Goal: Navigation & Orientation: Find specific page/section

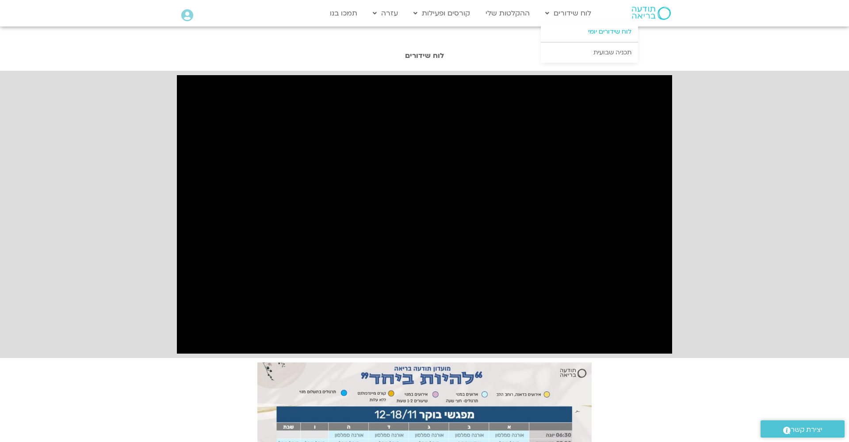
click at [580, 31] on link "לוח שידורים יומי" at bounding box center [589, 32] width 97 height 20
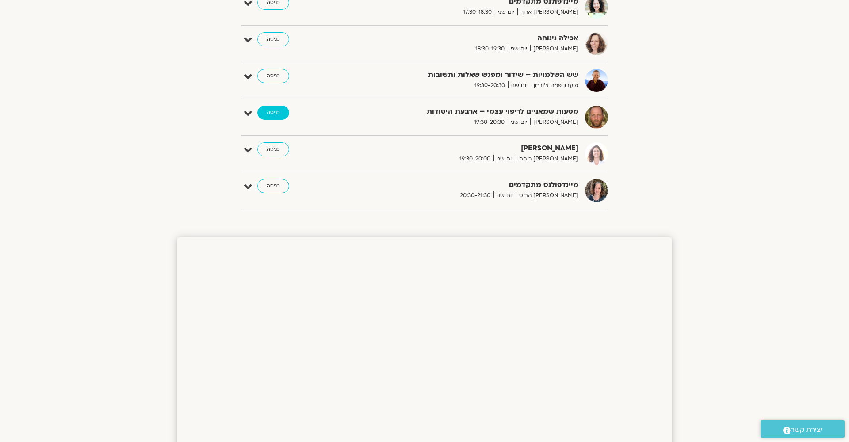
click at [275, 111] on link "כניסה" at bounding box center [273, 113] width 32 height 14
